Goal: Task Accomplishment & Management: Complete application form

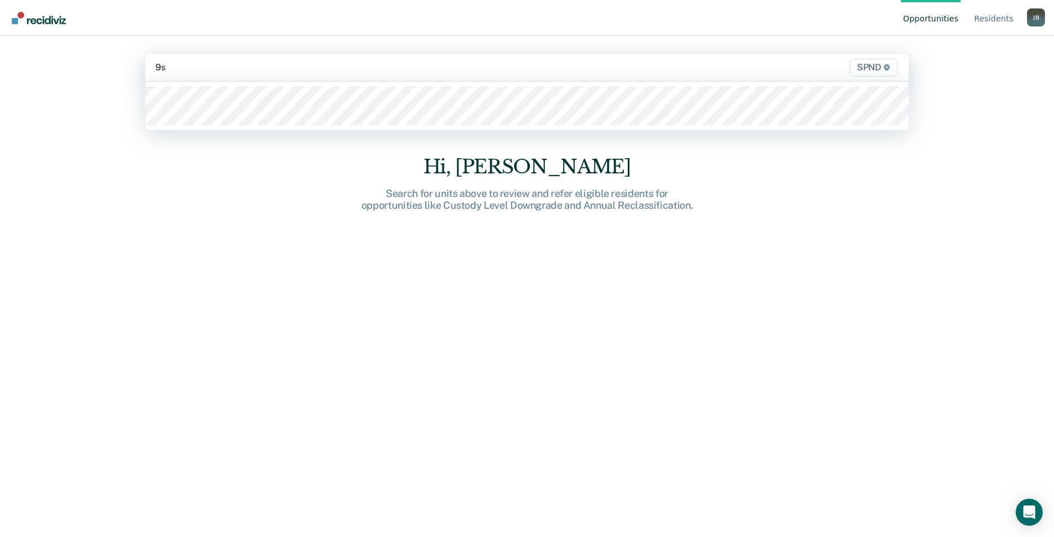
type input "9s2"
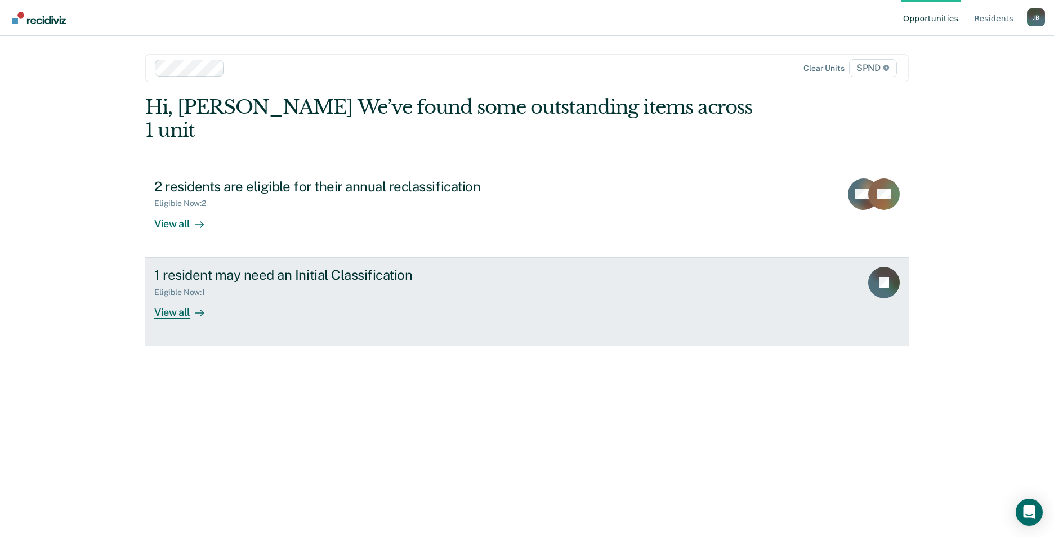
click at [190, 306] on div at bounding box center [197, 312] width 14 height 13
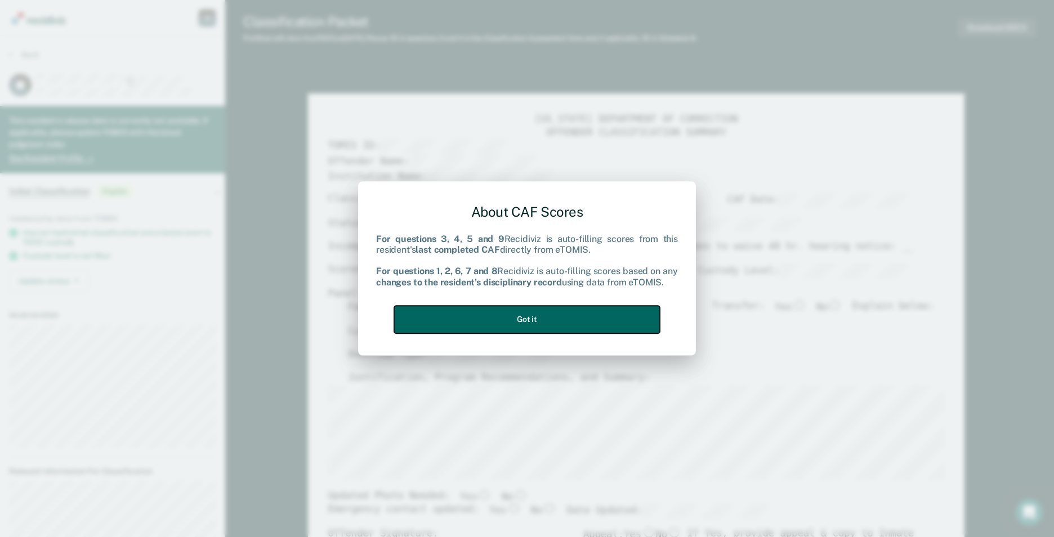
click at [529, 324] on button "Got it" at bounding box center [527, 320] width 266 height 28
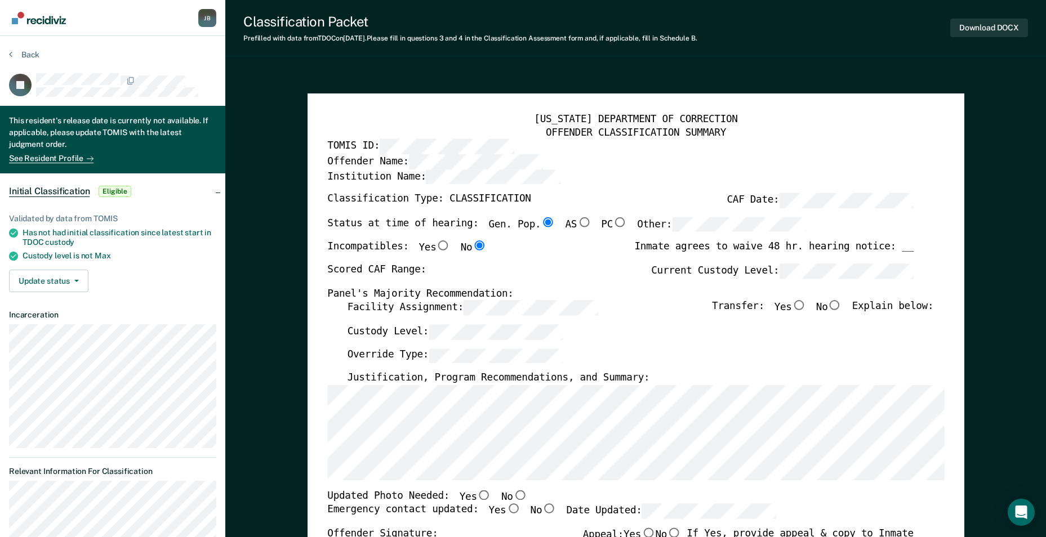
type textarea "x"
radio input "false"
click at [842, 304] on input "No" at bounding box center [834, 306] width 15 height 10
type textarea "x"
radio input "true"
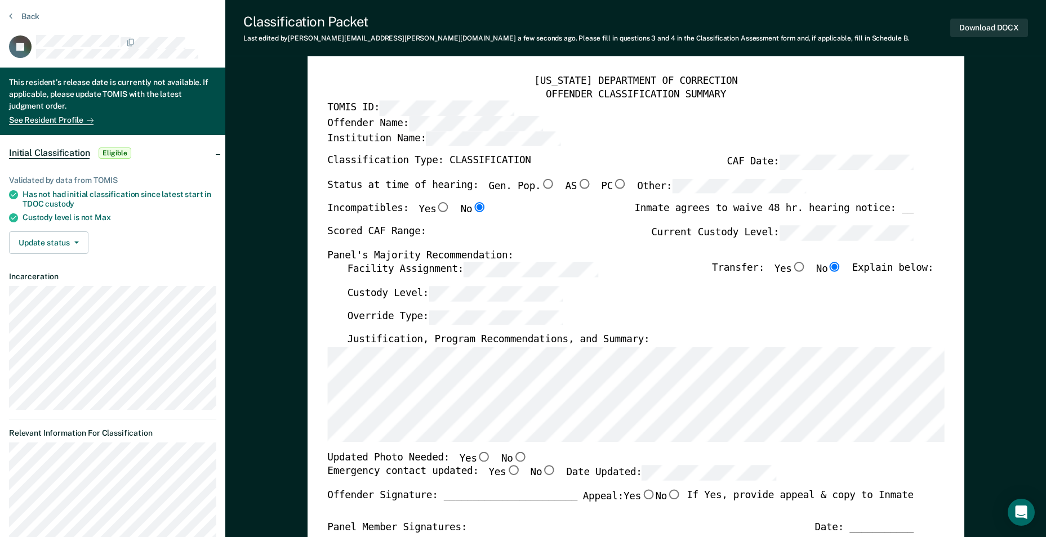
scroll to position [56, 0]
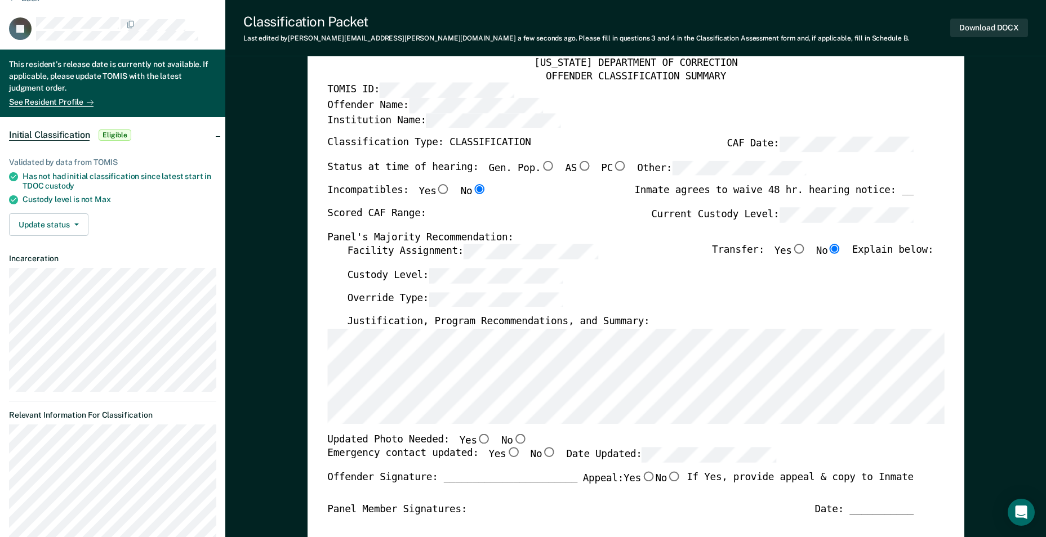
click at [476, 440] on input "Yes" at bounding box center [483, 439] width 15 height 10
type textarea "x"
radio input "true"
click at [506, 454] on input "Yes" at bounding box center [513, 453] width 15 height 10
type textarea "x"
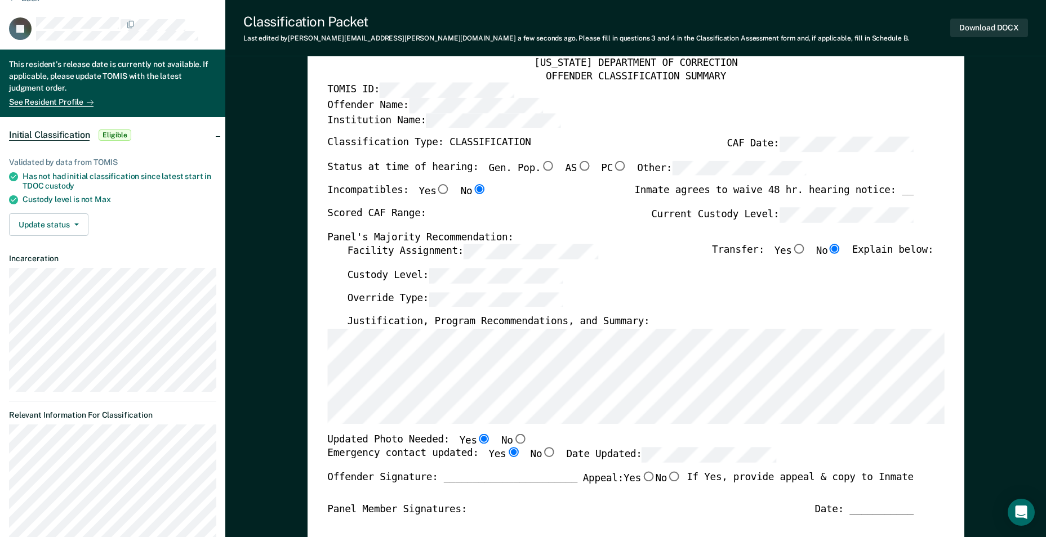
radio input "true"
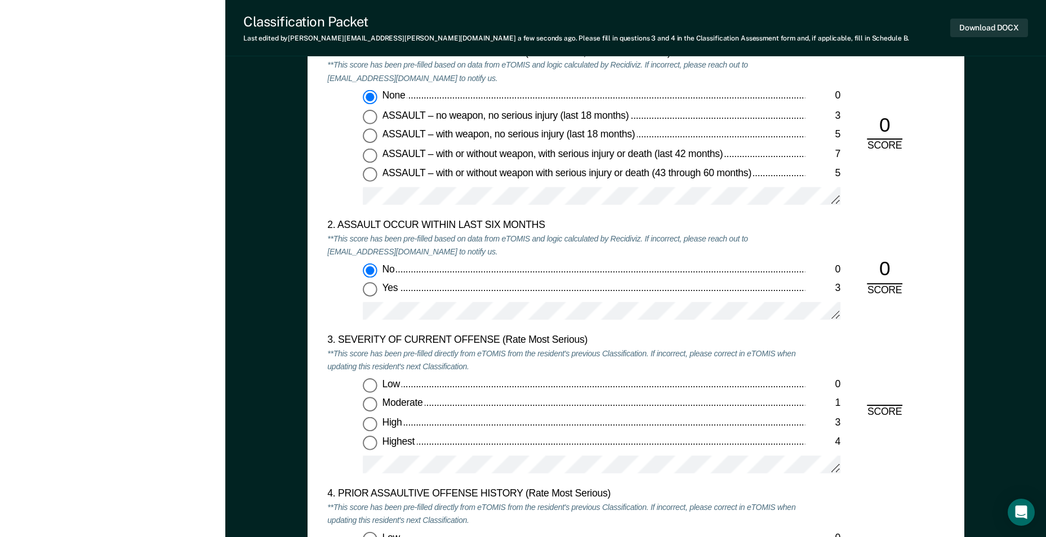
scroll to position [1183, 0]
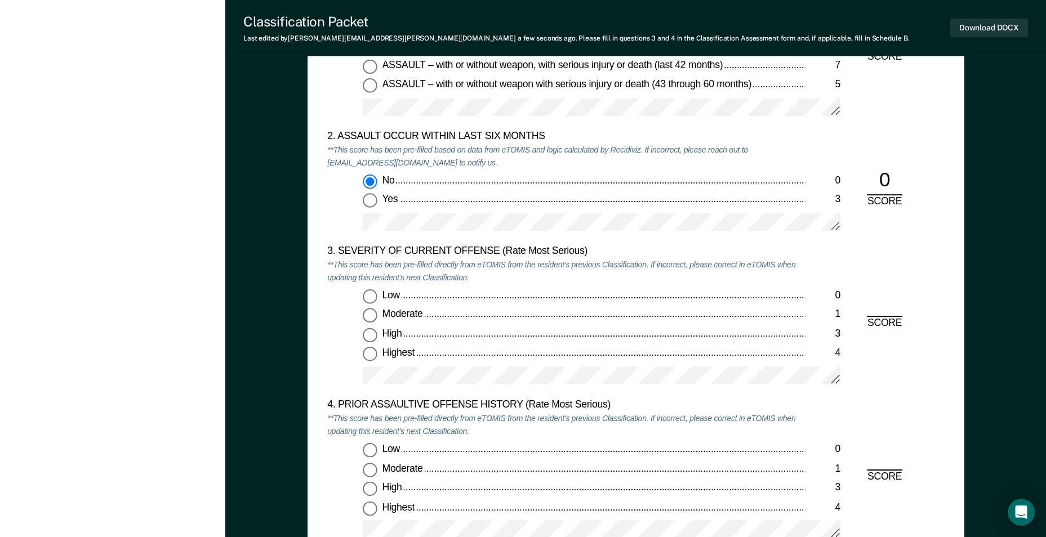
click at [367, 315] on input "Moderate 1" at bounding box center [370, 316] width 15 height 15
type textarea "x"
radio input "true"
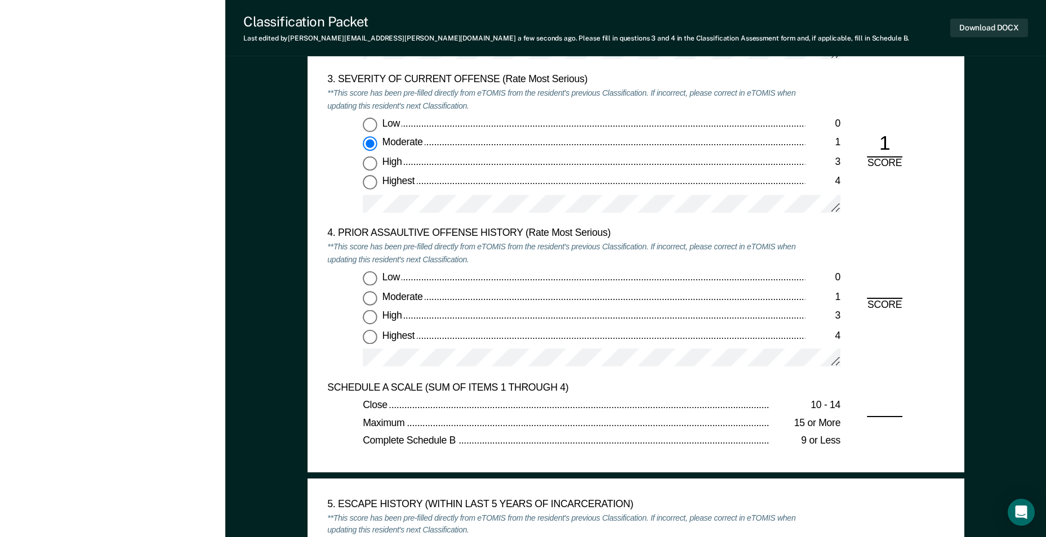
scroll to position [1351, 0]
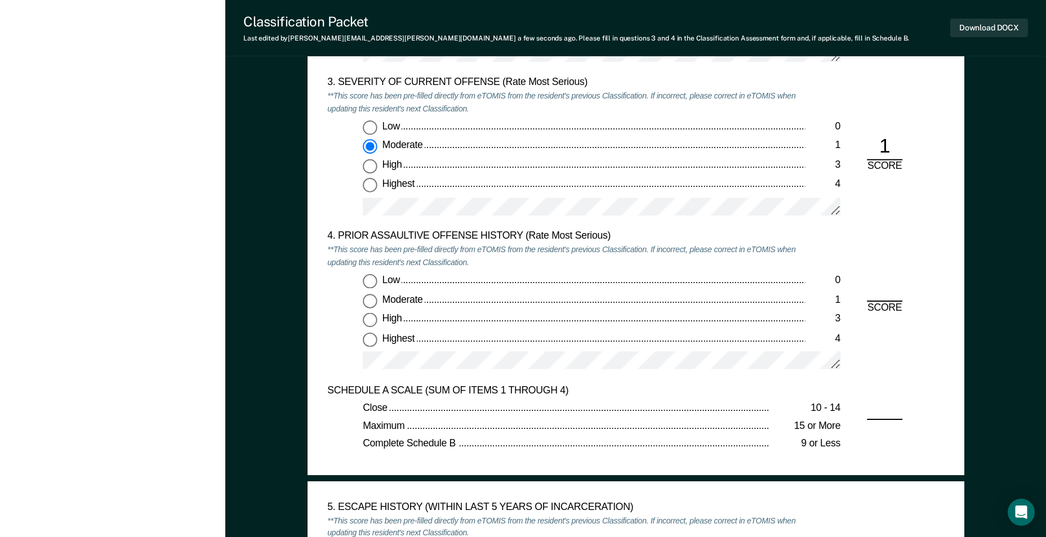
click at [376, 282] on input "Low 0" at bounding box center [370, 281] width 15 height 15
type textarea "x"
radio input "true"
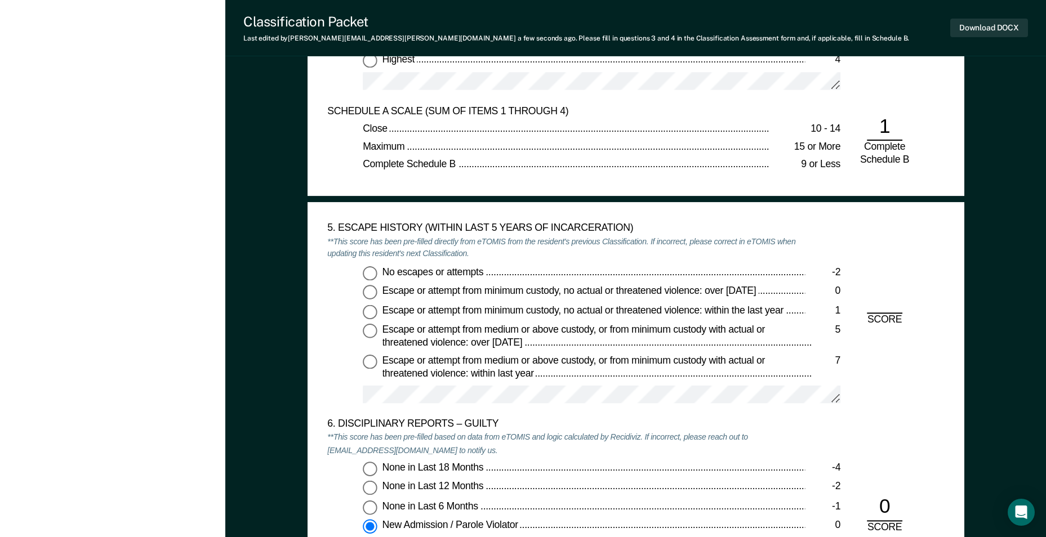
scroll to position [1633, 0]
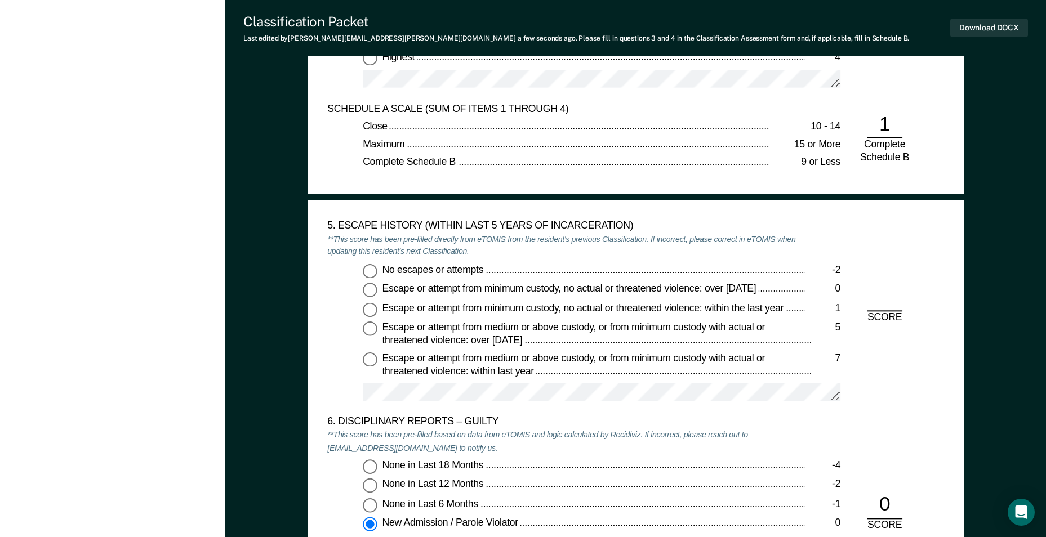
click at [367, 272] on input "No escapes or attempts -2" at bounding box center [370, 271] width 15 height 15
type textarea "x"
radio input "true"
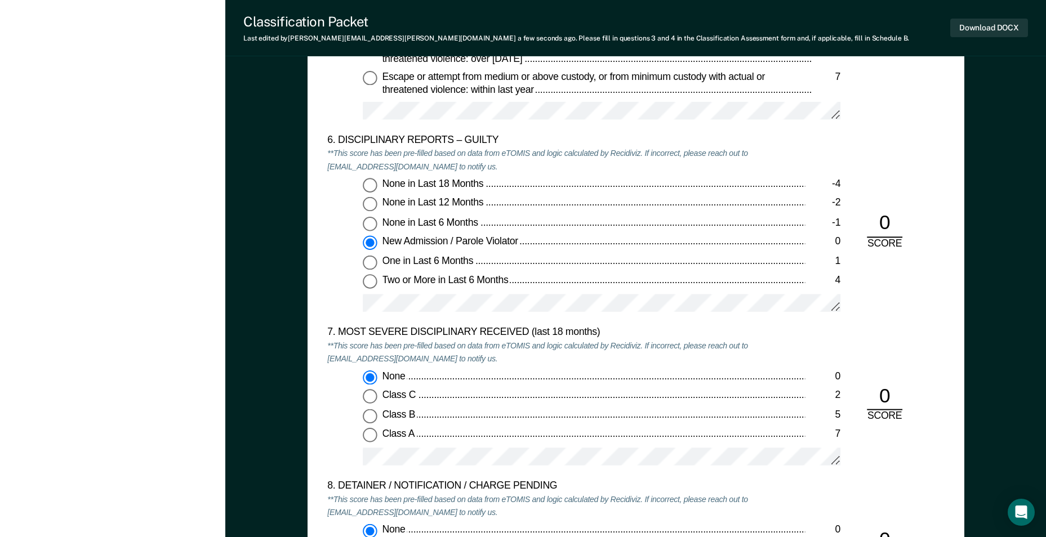
scroll to position [2084, 0]
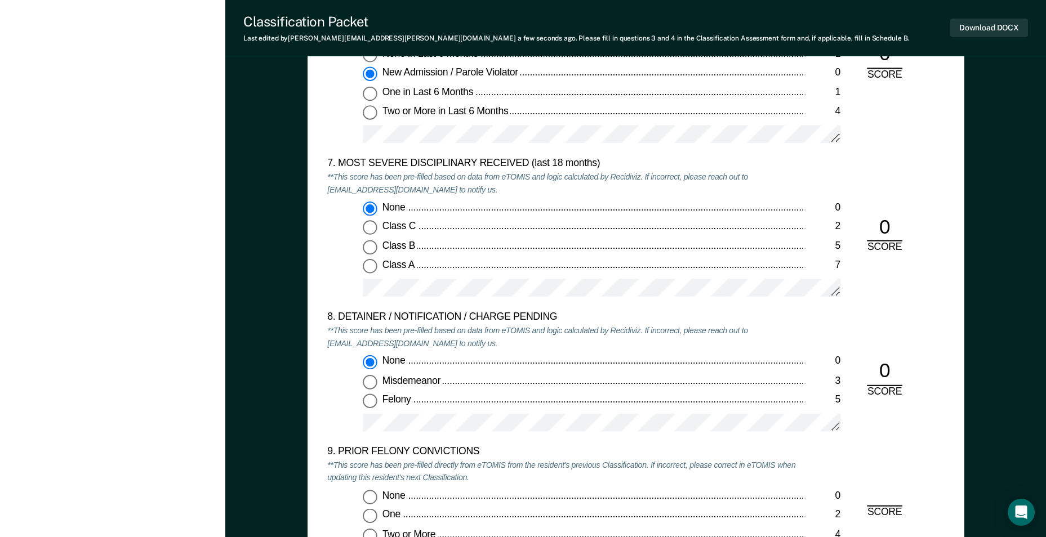
click at [372, 405] on input "Felony 5" at bounding box center [370, 401] width 15 height 15
type textarea "x"
radio input "false"
radio input "true"
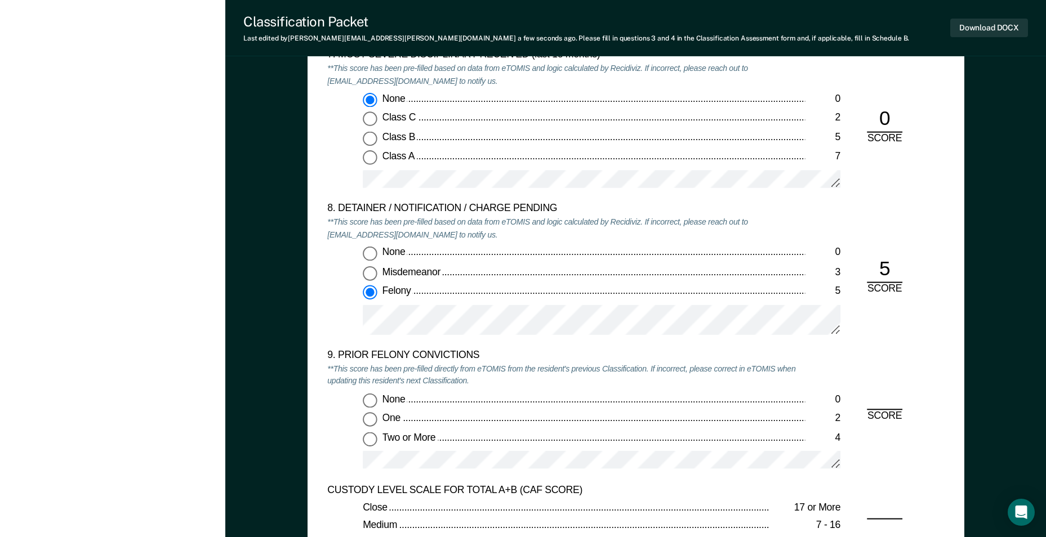
scroll to position [2196, 0]
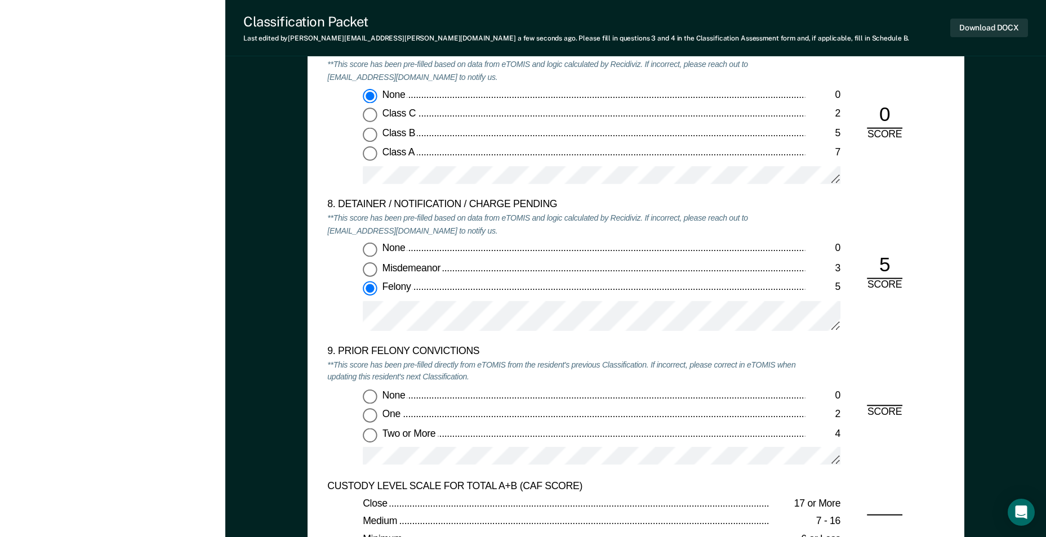
click at [371, 395] on input "None 0" at bounding box center [370, 396] width 15 height 15
type textarea "x"
radio input "true"
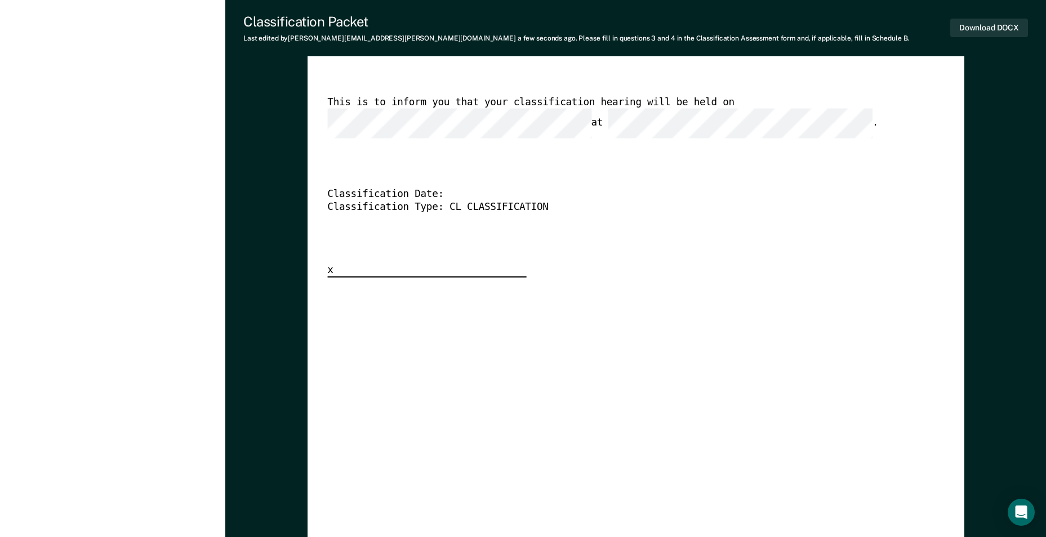
scroll to position [2842, 0]
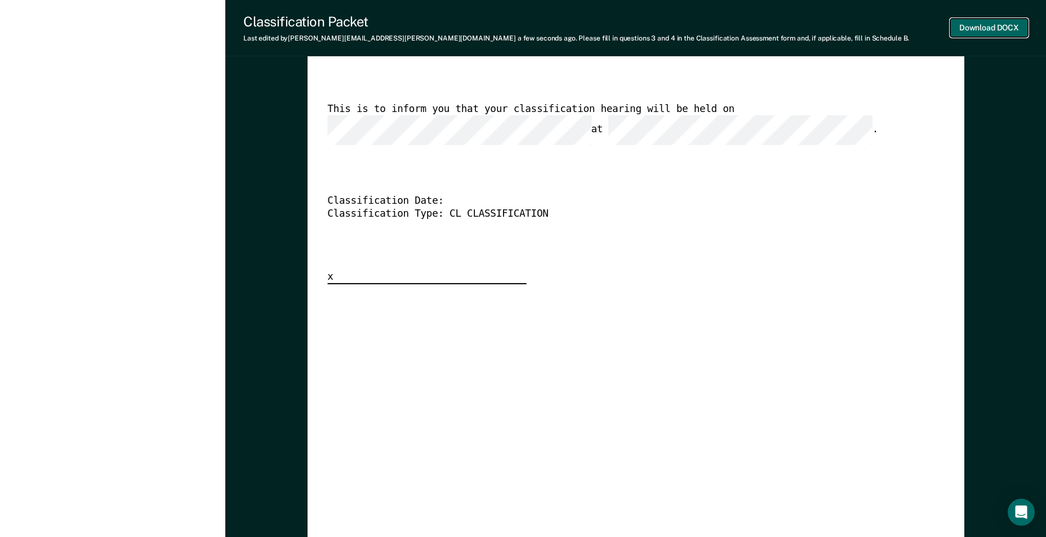
click at [1006, 26] on button "Download DOCX" at bounding box center [989, 28] width 78 height 19
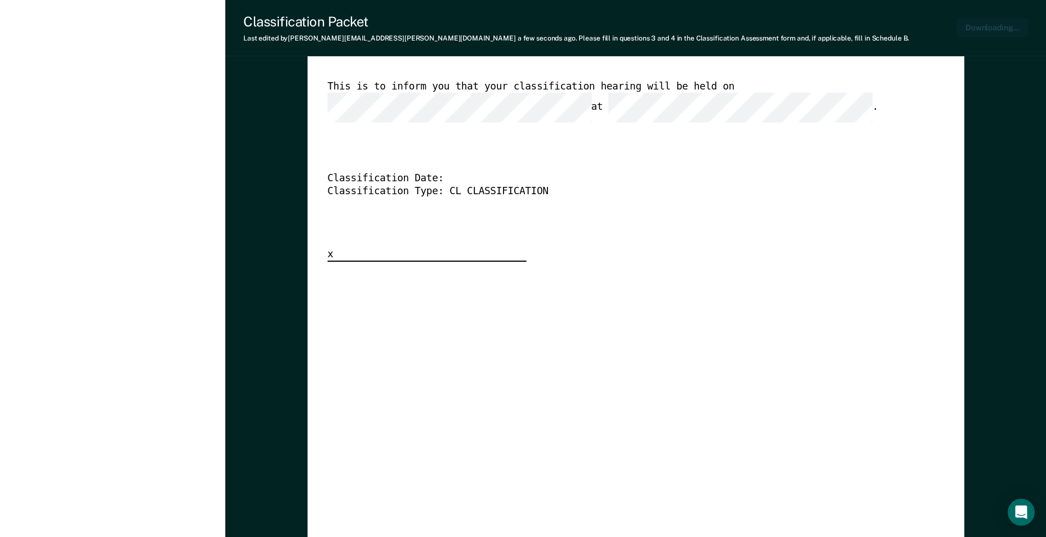
type textarea "x"
